Goal: Find specific page/section: Find specific page/section

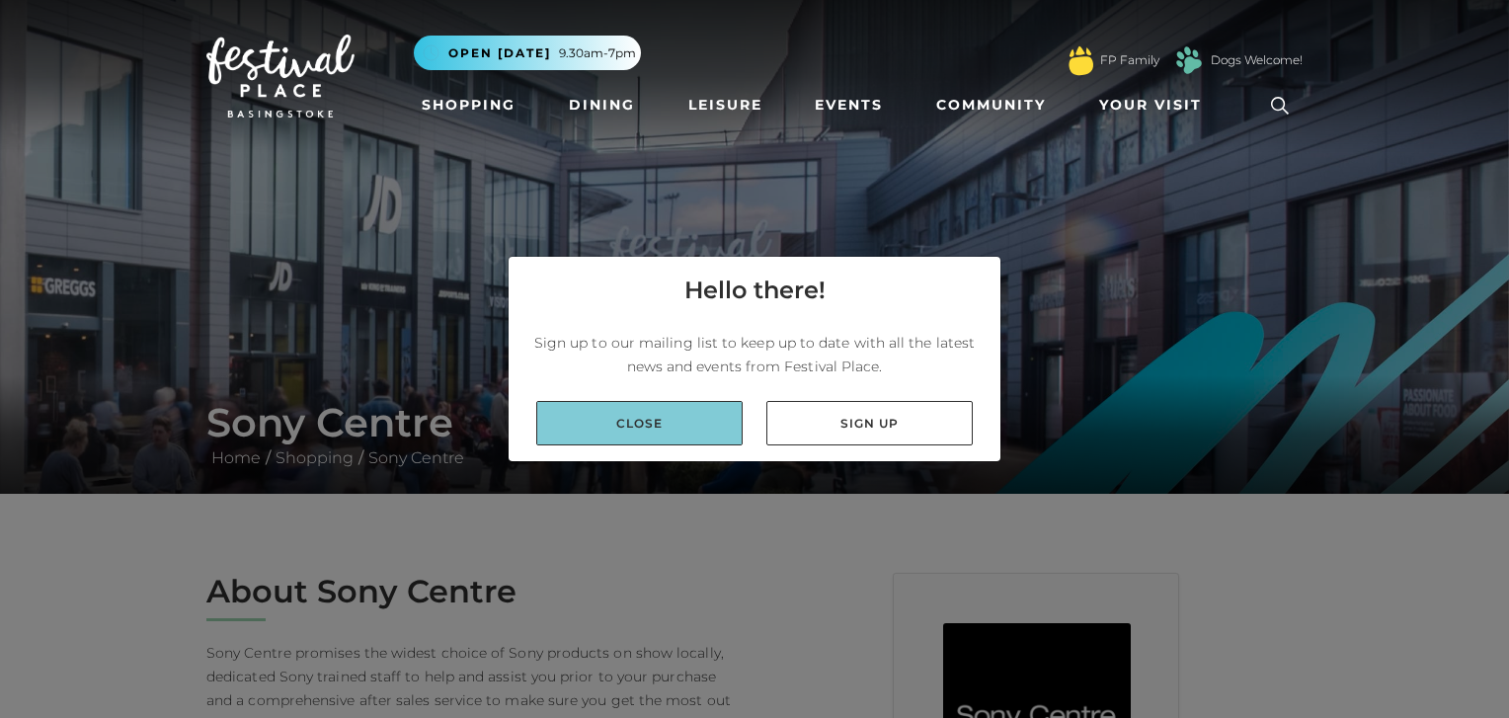
click at [674, 415] on link "Close" at bounding box center [639, 423] width 206 height 44
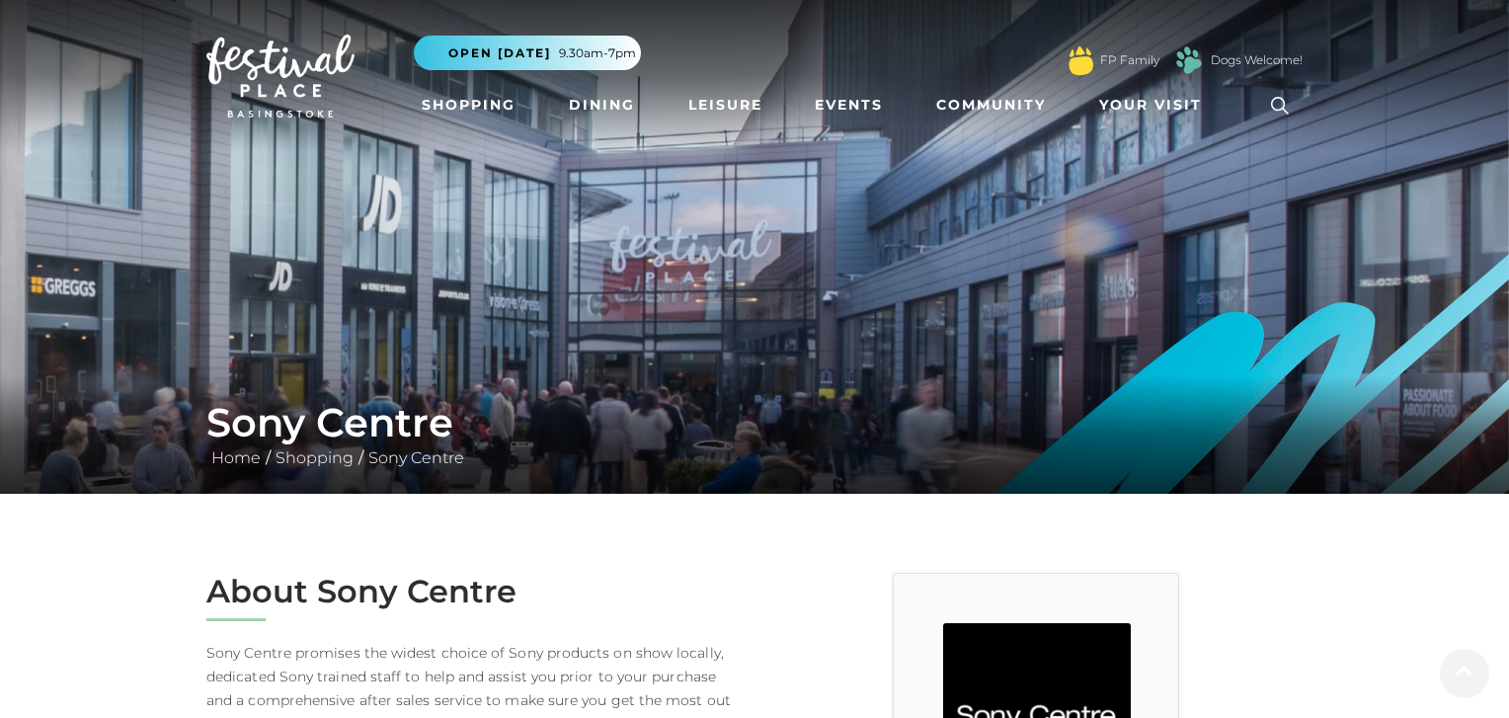
scroll to position [449, 0]
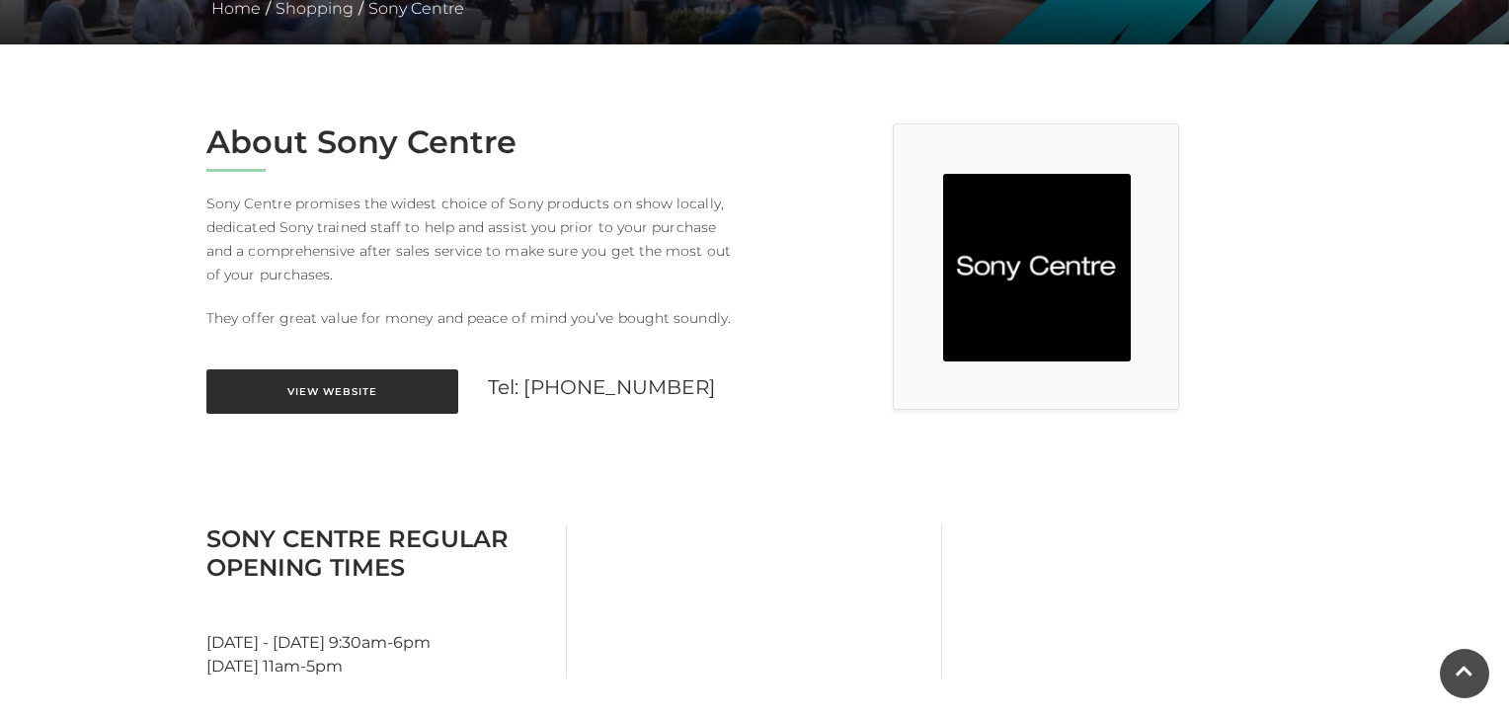
click at [382, 395] on link "View Website" at bounding box center [332, 391] width 252 height 44
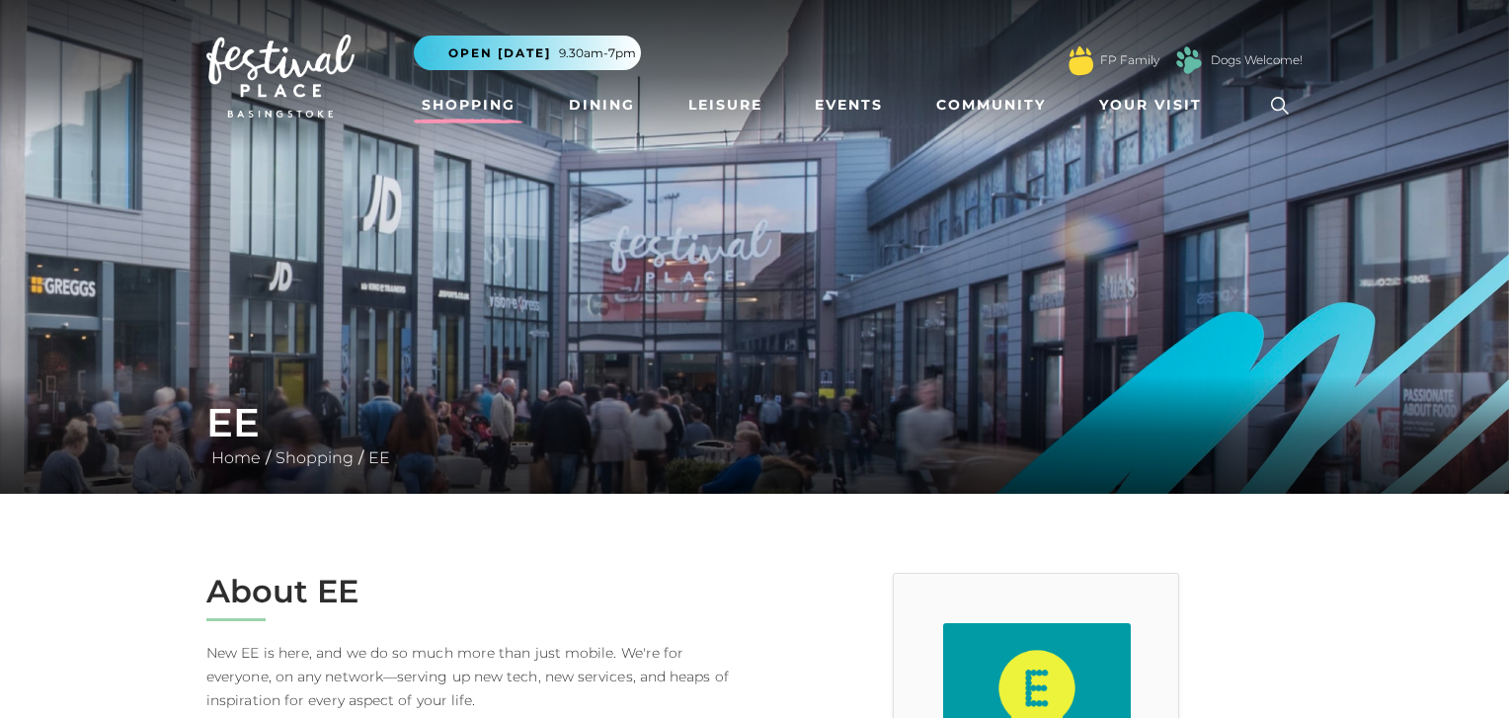
click at [478, 108] on link "Shopping" at bounding box center [469, 105] width 110 height 37
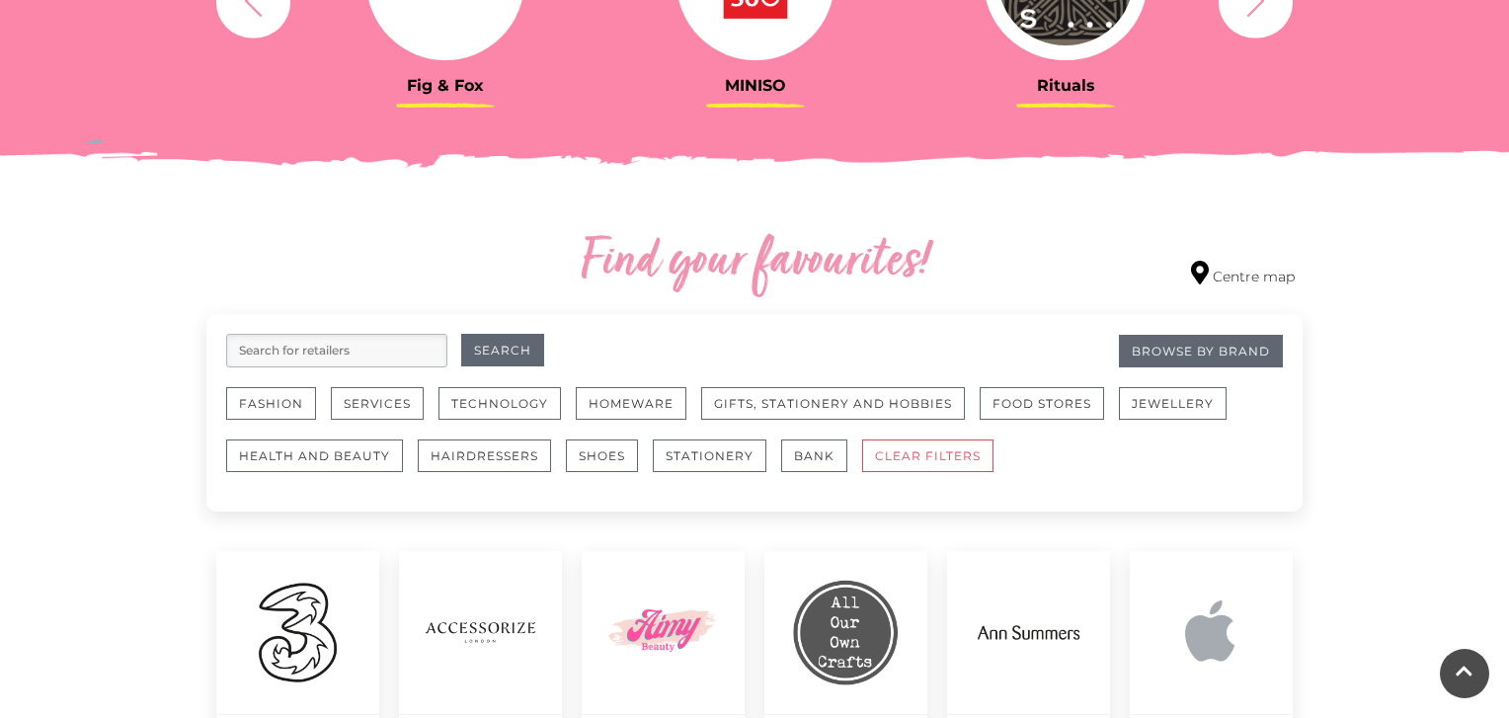
scroll to position [942, 0]
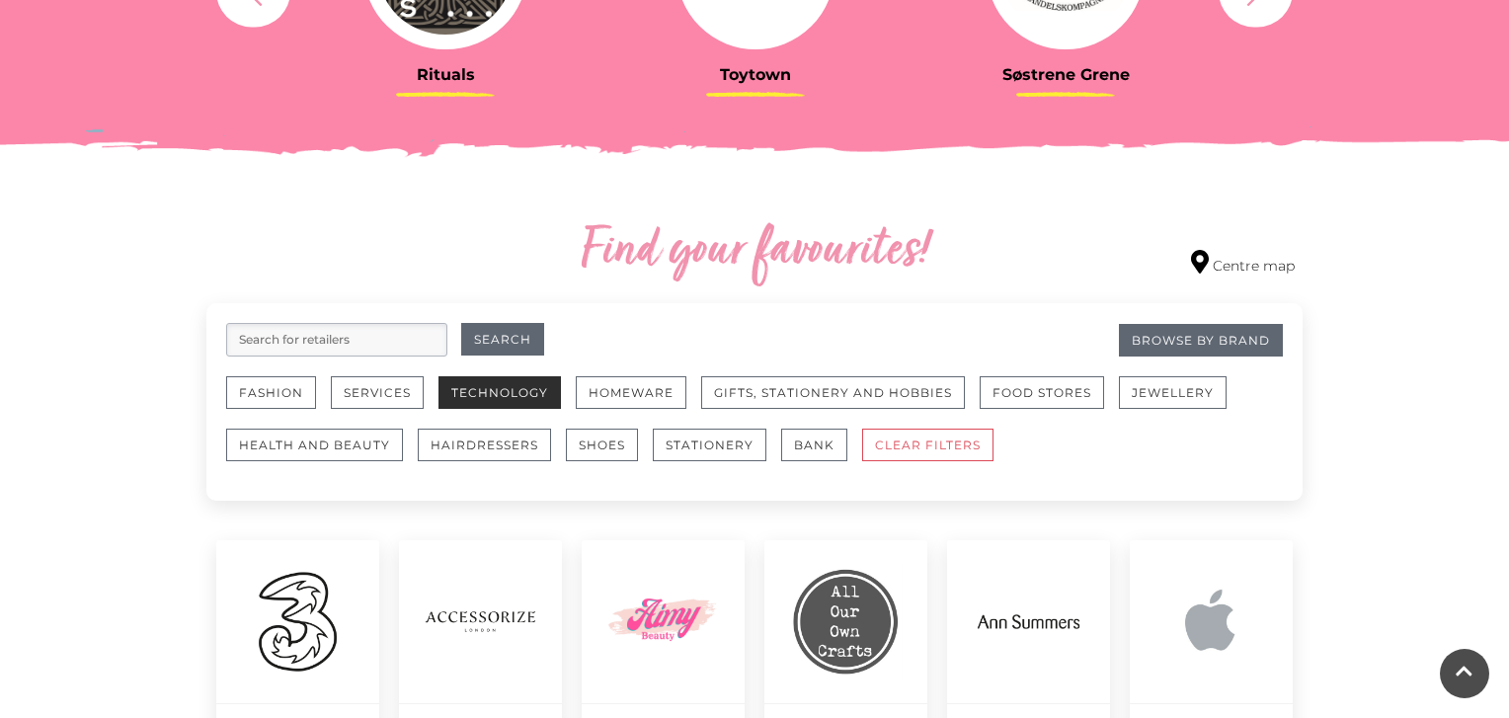
click at [550, 384] on button "Technology" at bounding box center [500, 392] width 122 height 33
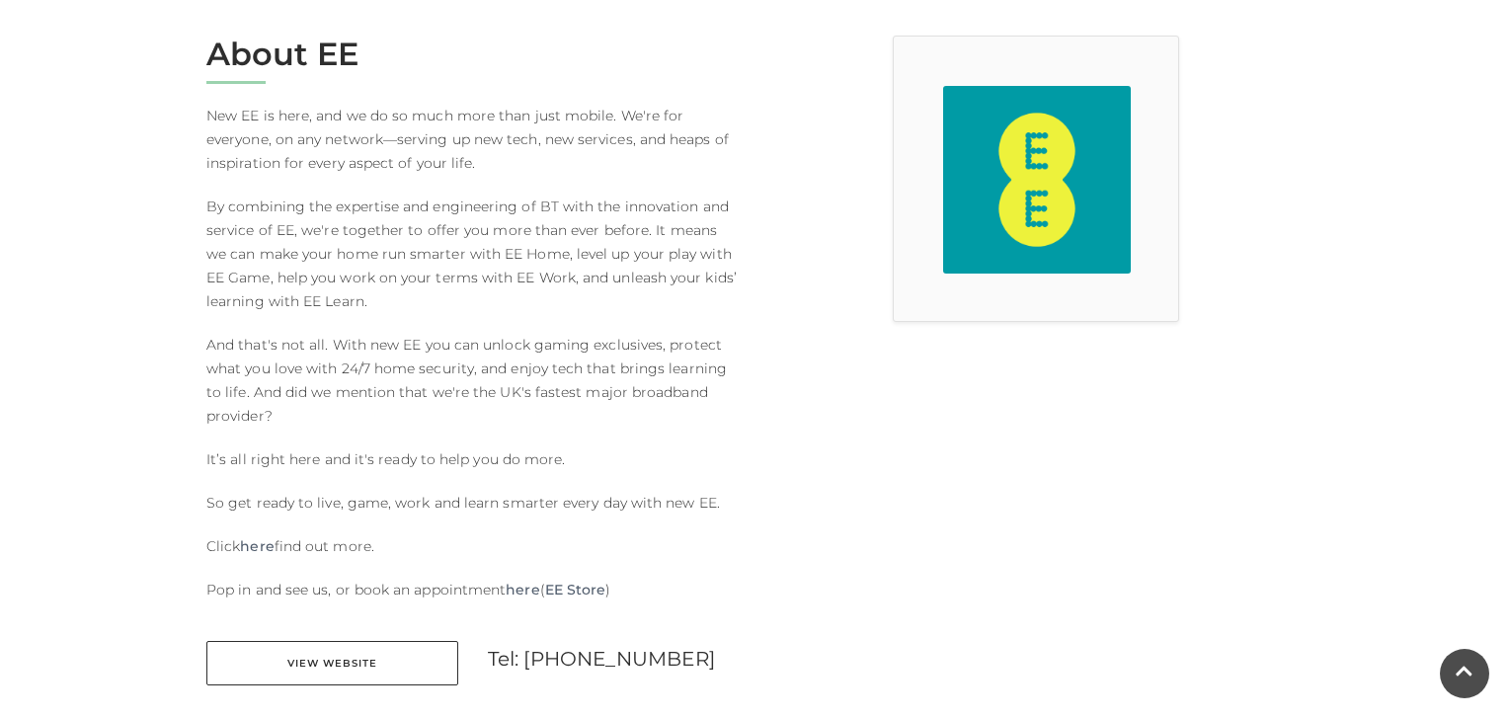
scroll to position [541, 0]
